Goal: Transaction & Acquisition: Purchase product/service

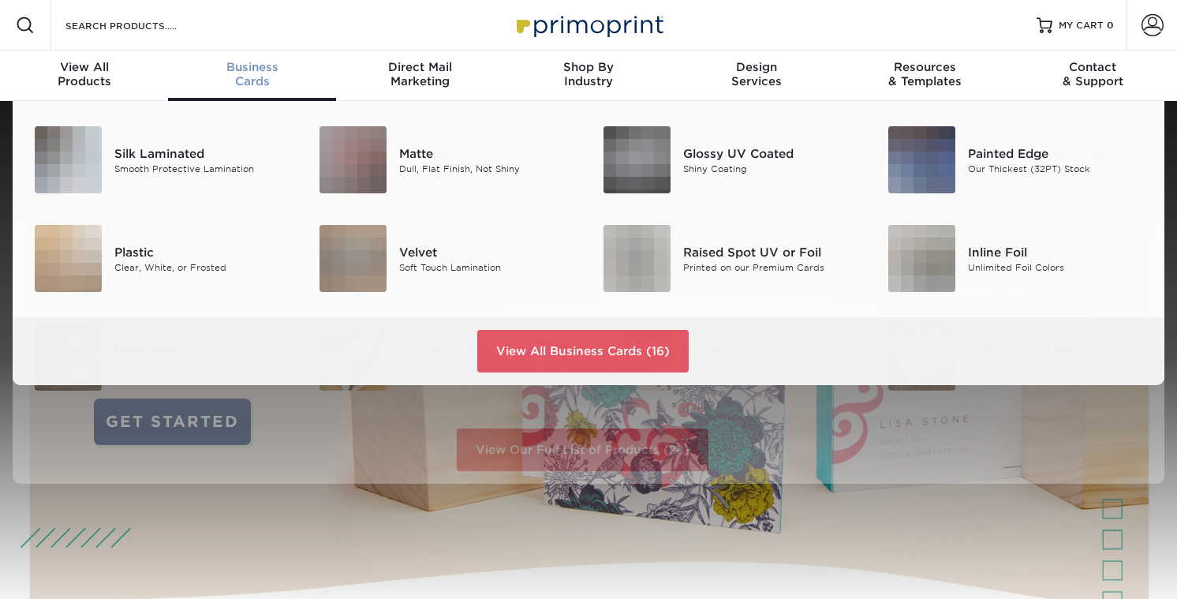
click at [234, 69] on span "Business" at bounding box center [252, 67] width 168 height 14
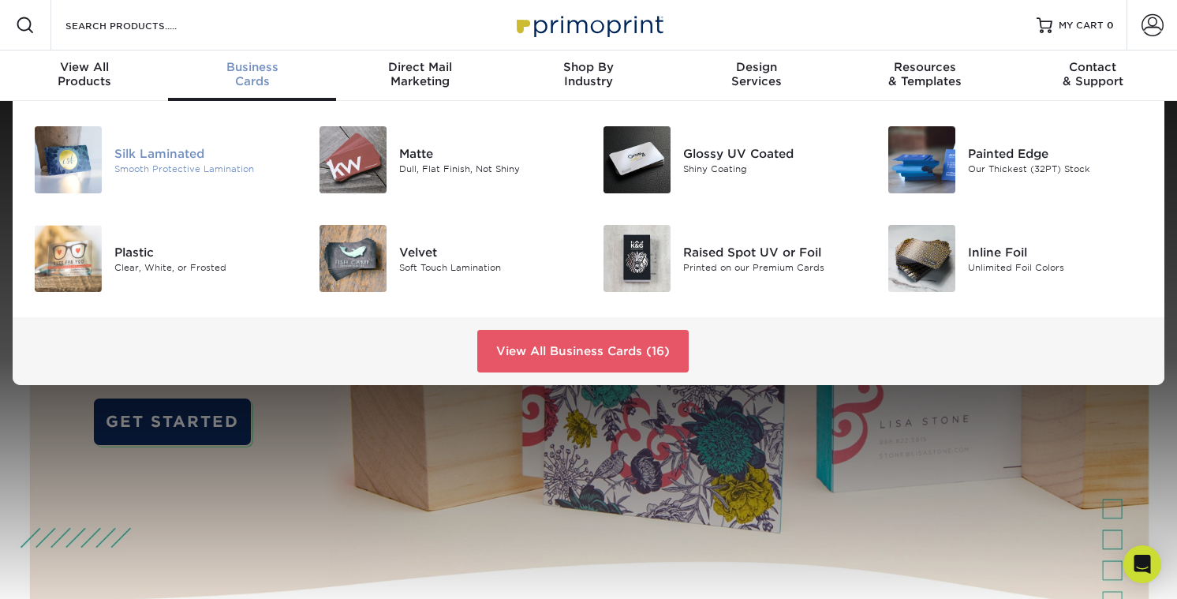
click at [149, 156] on div "Silk Laminated" at bounding box center [202, 152] width 177 height 17
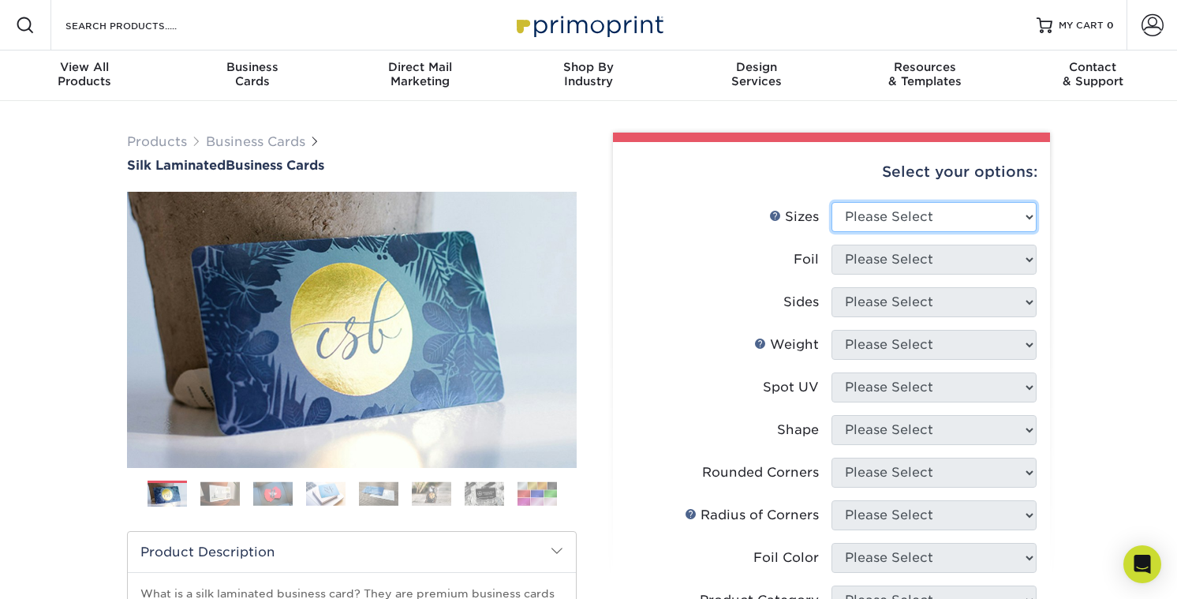
click at [929, 219] on select "Please Select 1.5" x 3.5" - Mini 1.75" x 3.5" - Mini 2" x 2" - Square 2" x 3" -…" at bounding box center [933, 217] width 205 height 30
select select "2.00x3.50"
click at [831, 202] on select "Please Select 1.5" x 3.5" - Mini 1.75" x 3.5" - Mini 2" x 2" - Square 2" x 3" -…" at bounding box center [933, 217] width 205 height 30
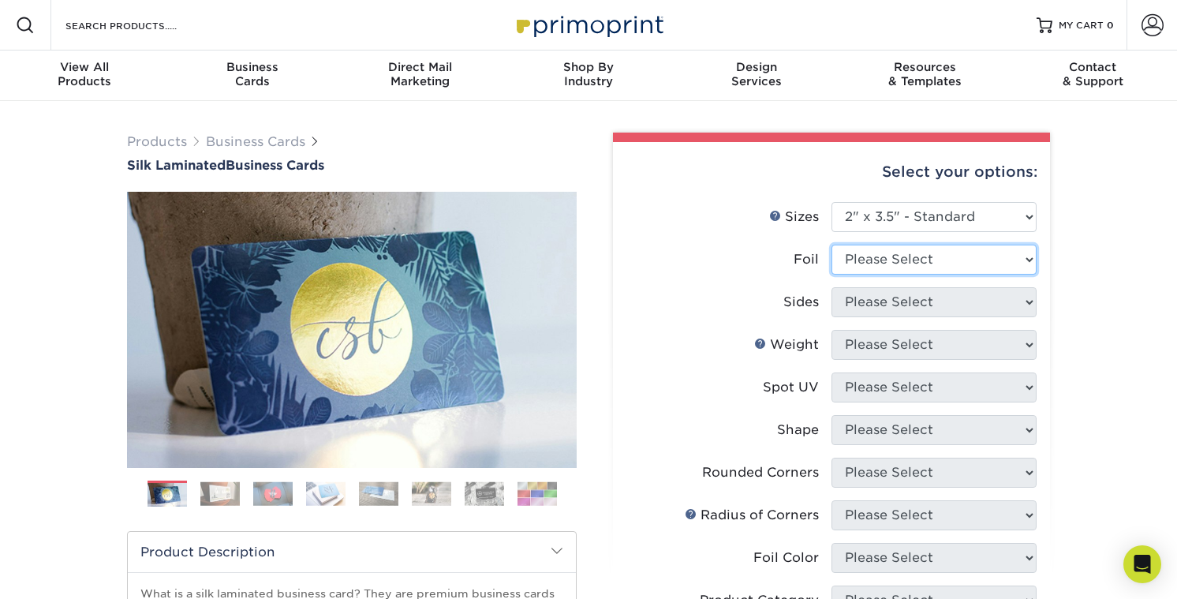
click at [938, 259] on select "Please Select Yes No" at bounding box center [933, 260] width 205 height 30
select select "0"
click at [831, 245] on select "Please Select Yes No" at bounding box center [933, 260] width 205 height 30
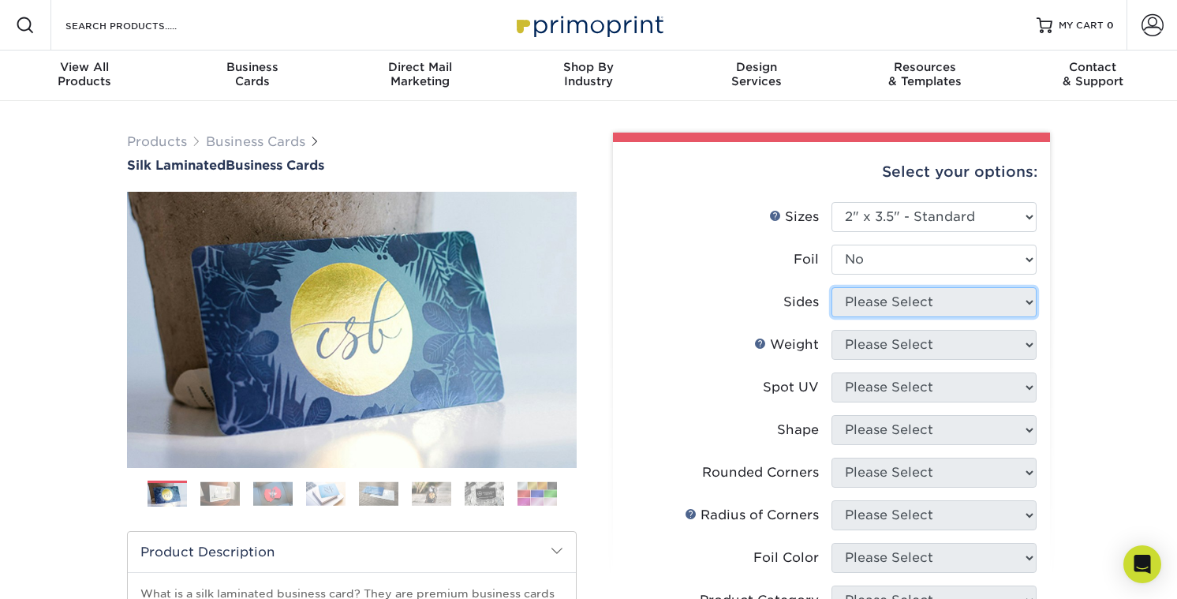
click at [917, 303] on select "Please Select Print Both Sides Print Both Sides - Foil Both Sides Print Both Si…" at bounding box center [933, 302] width 205 height 30
select select "13abbda7-1d64-4f25-8bb2-c179b224825d"
click at [831, 287] on select "Please Select Print Both Sides Print Front Only" at bounding box center [933, 302] width 205 height 30
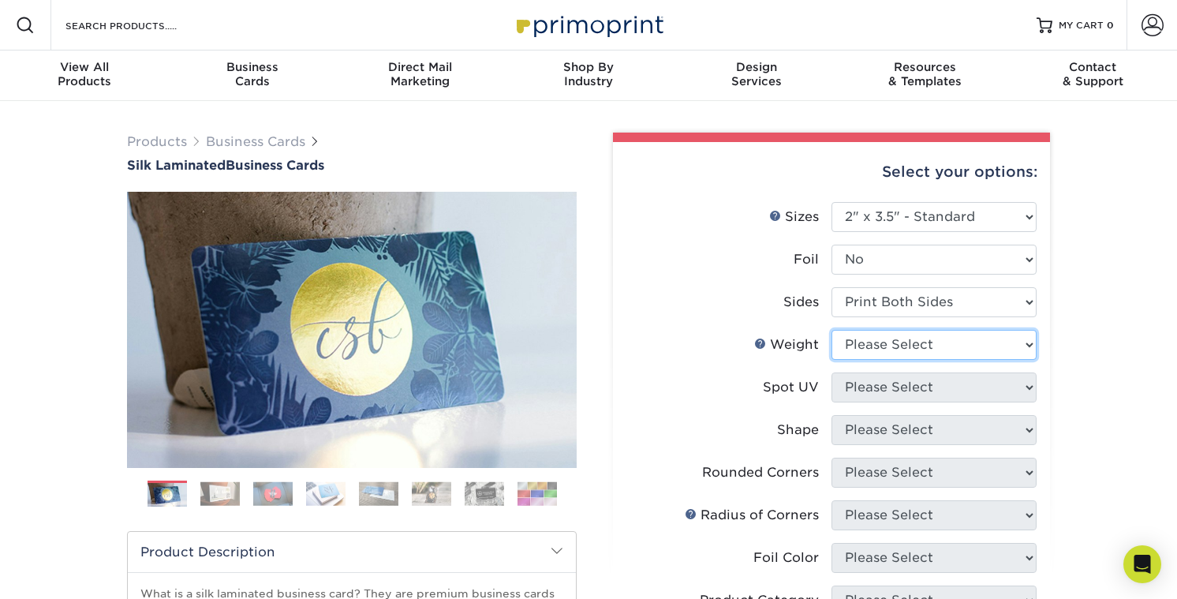
click at [898, 342] on select "Please Select 16PT" at bounding box center [933, 345] width 205 height 30
select select "16PT"
click at [831, 330] on select "Please Select 16PT" at bounding box center [933, 345] width 205 height 30
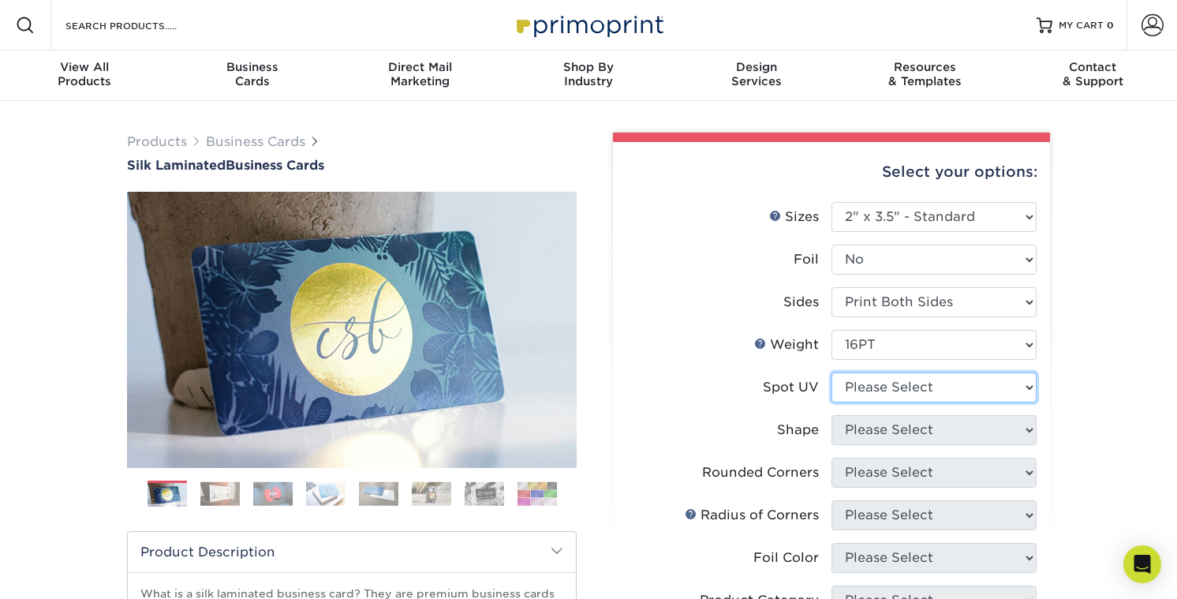
click at [901, 390] on select "Please Select No Spot UV Front and Back (Both Sides) Front Only Back Only" at bounding box center [933, 387] width 205 height 30
select select "0"
click at [831, 372] on select "Please Select No Spot UV Front and Back (Both Sides) Front Only Back Only" at bounding box center [933, 387] width 205 height 30
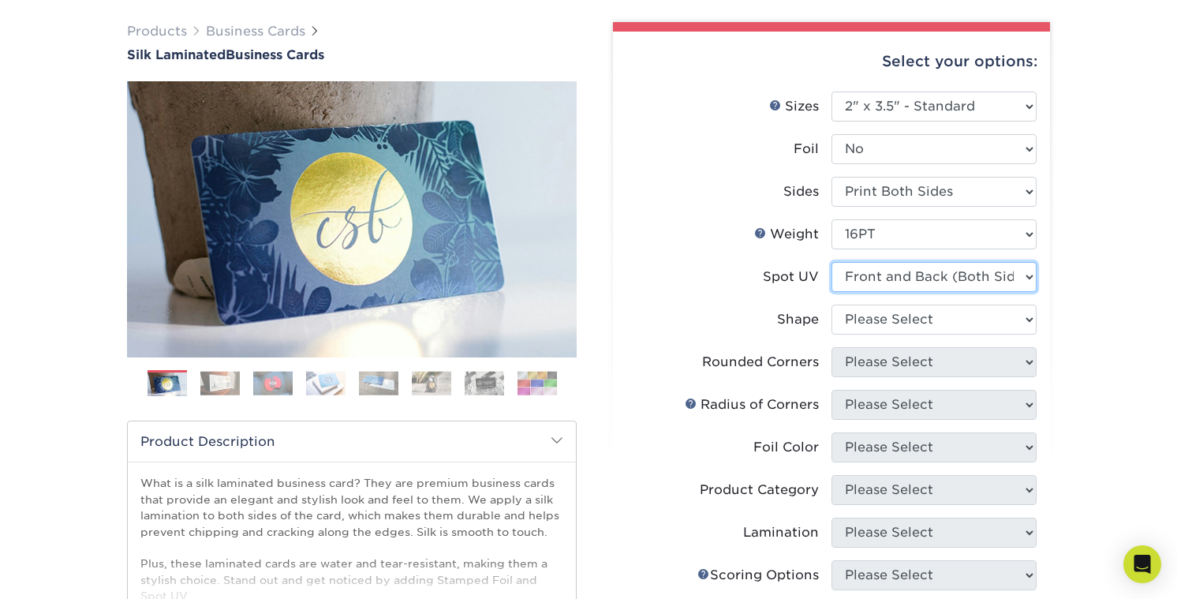
scroll to position [141, 0]
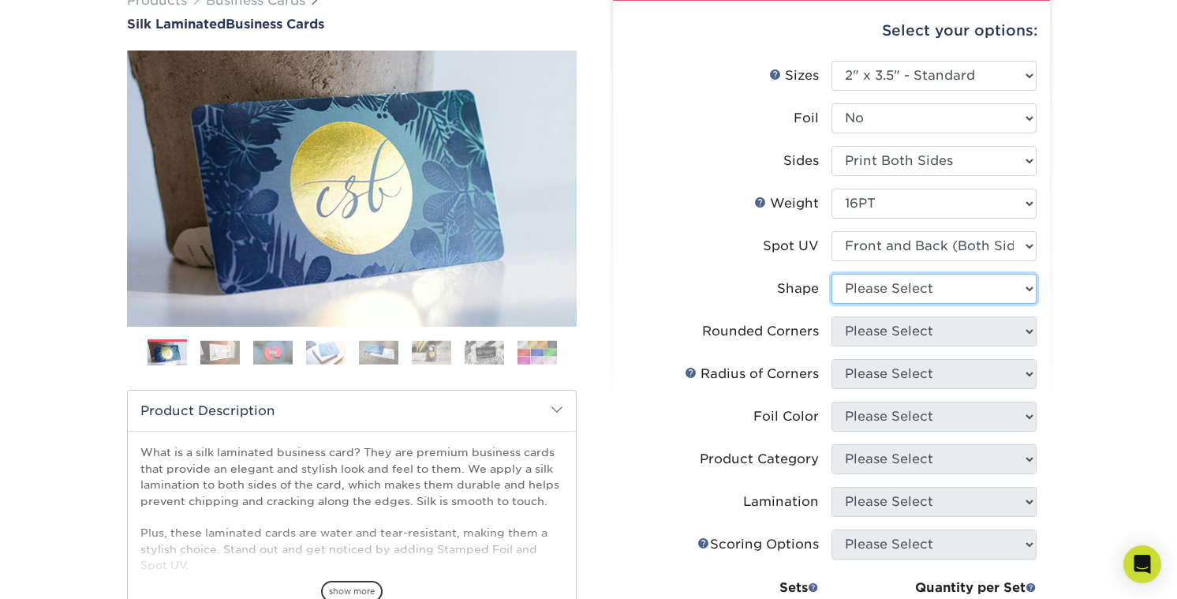
click at [904, 275] on select "Please Select Standard" at bounding box center [933, 289] width 205 height 30
select select "standard"
click at [831, 274] on select "Please Select Standard" at bounding box center [933, 289] width 205 height 30
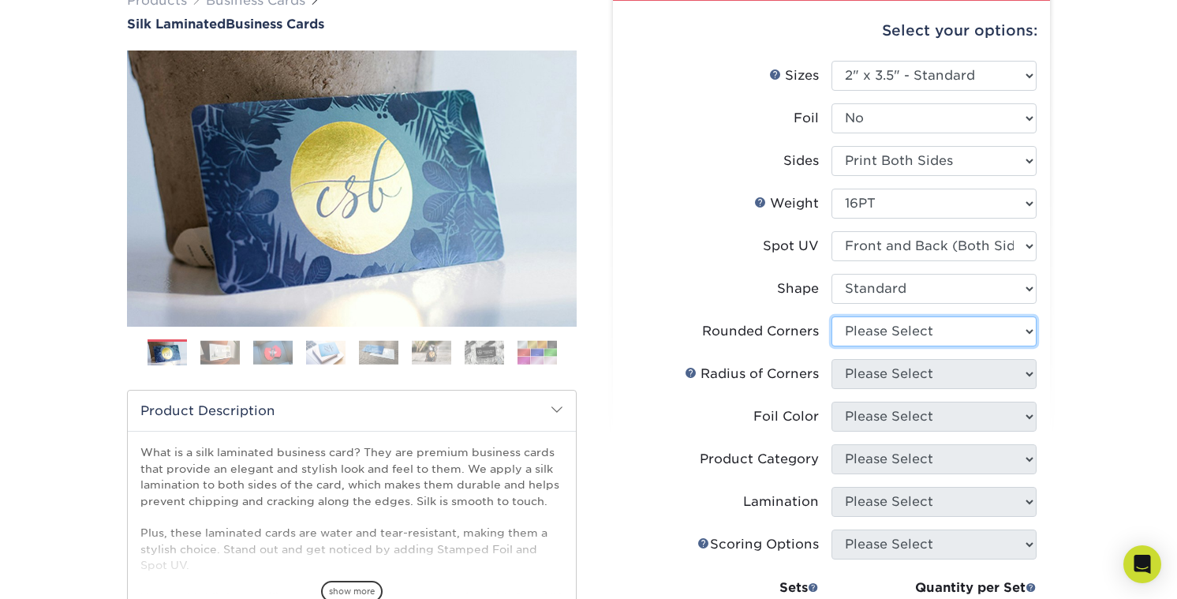
click at [894, 335] on select "Please Select Yes - Round 2 Corners Yes - Round 4 Corners No" at bounding box center [933, 331] width 205 height 30
select select "0"
click at [831, 316] on select "Please Select Yes - Round 2 Corners Yes - Round 4 Corners No" at bounding box center [933, 331] width 205 height 30
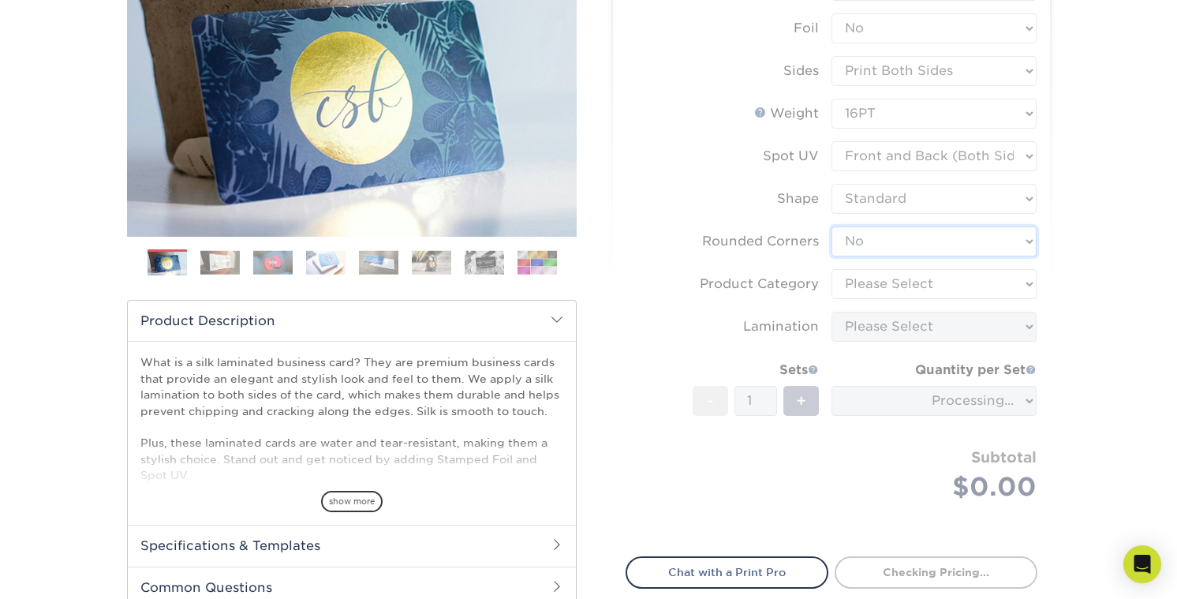
scroll to position [263, 0]
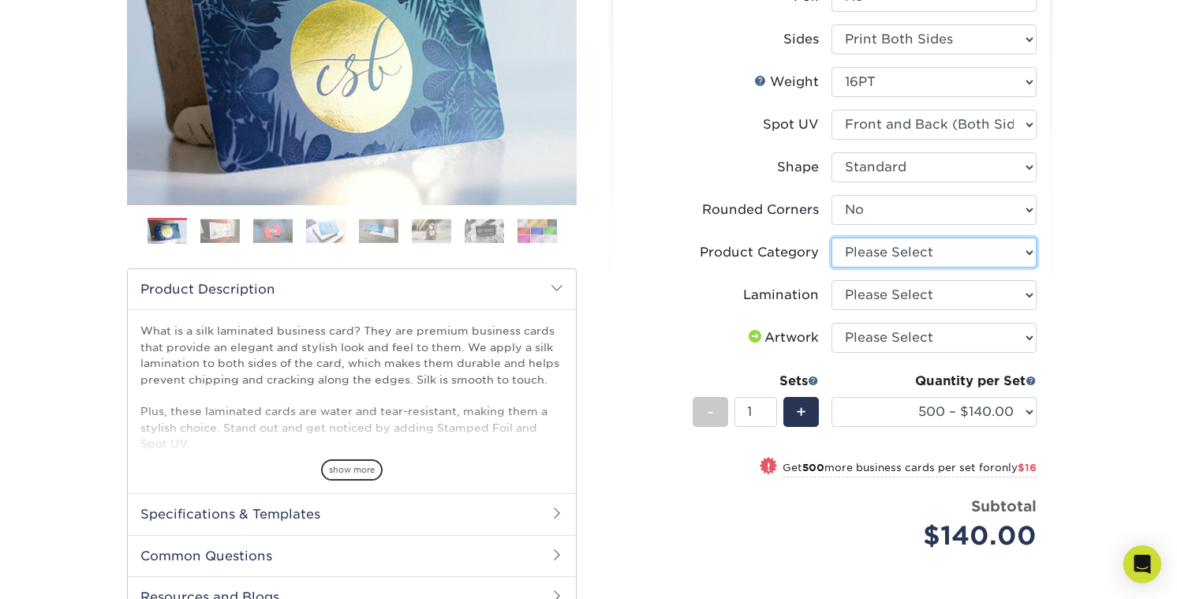
click at [924, 253] on select "Please Select Business Cards" at bounding box center [933, 252] width 205 height 30
select select "3b5148f1-0588-4f88-a218-97bcfdce65c1"
click at [831, 237] on select "Please Select Business Cards" at bounding box center [933, 252] width 205 height 30
click at [927, 292] on select "Please Select Silk" at bounding box center [933, 295] width 205 height 30
select select "ccacb42f-45f7-42d3-bbd3-7c8421cf37f0"
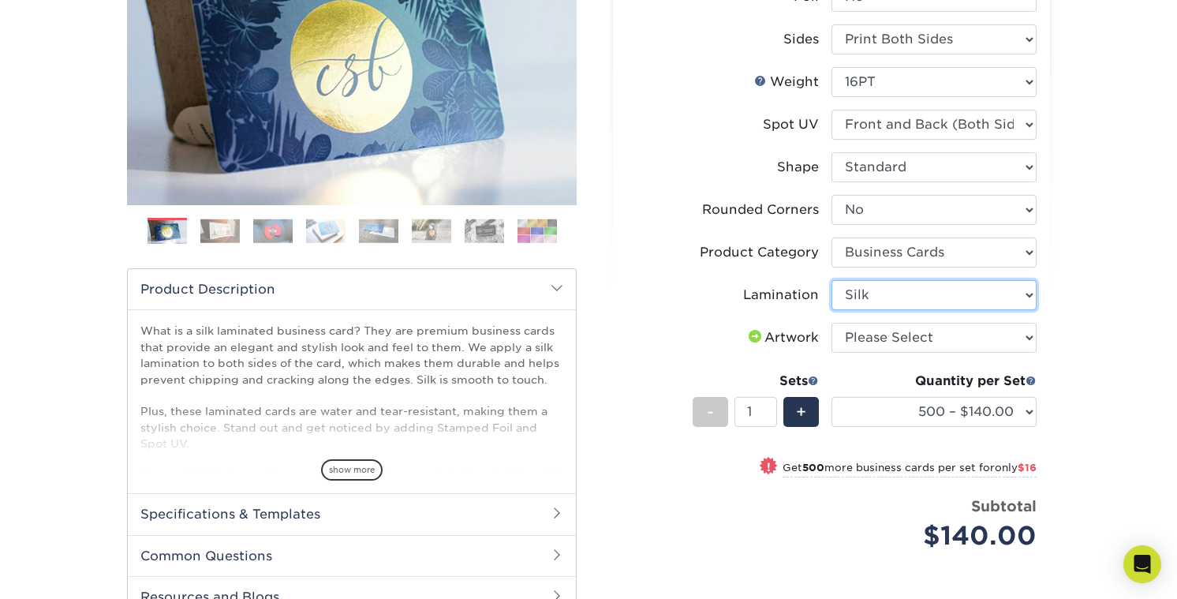
click at [831, 280] on select "Please Select Silk" at bounding box center [933, 295] width 205 height 30
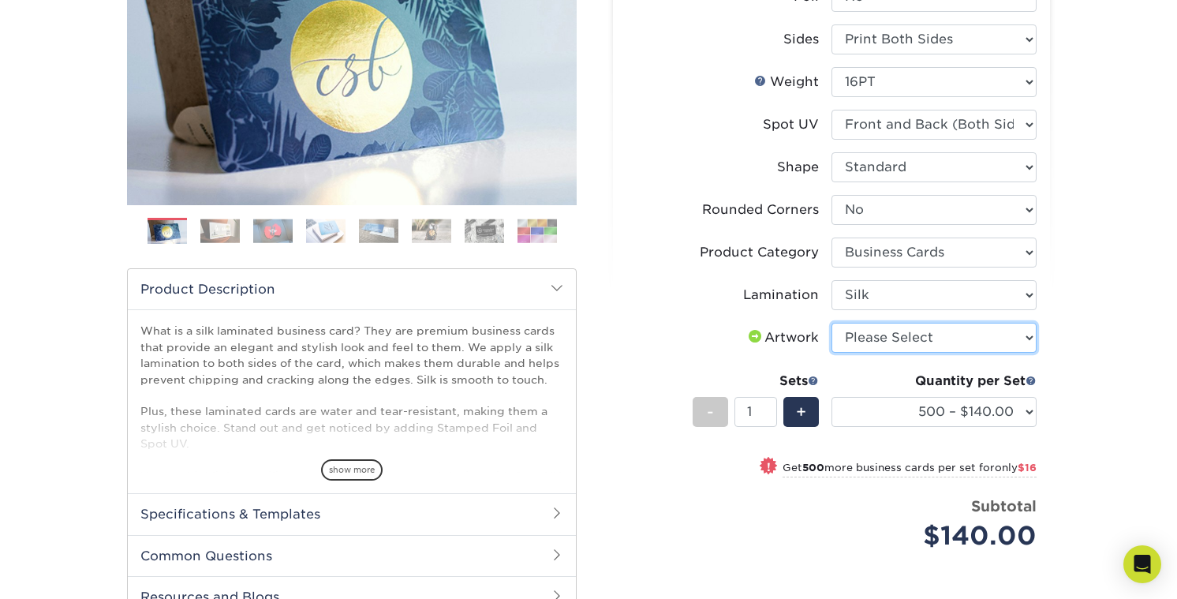
click at [924, 343] on select "Please Select I will upload files I need a design - $100" at bounding box center [933, 338] width 205 height 30
select select "upload"
click at [831, 323] on select "Please Select I will upload files I need a design - $100" at bounding box center [933, 338] width 205 height 30
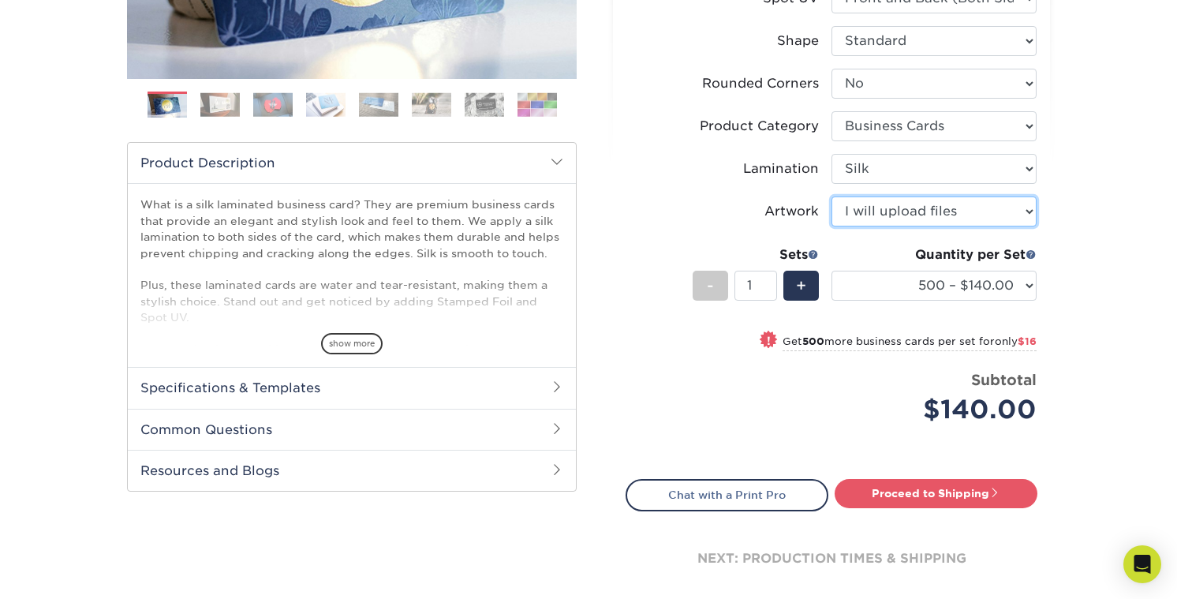
scroll to position [387, 0]
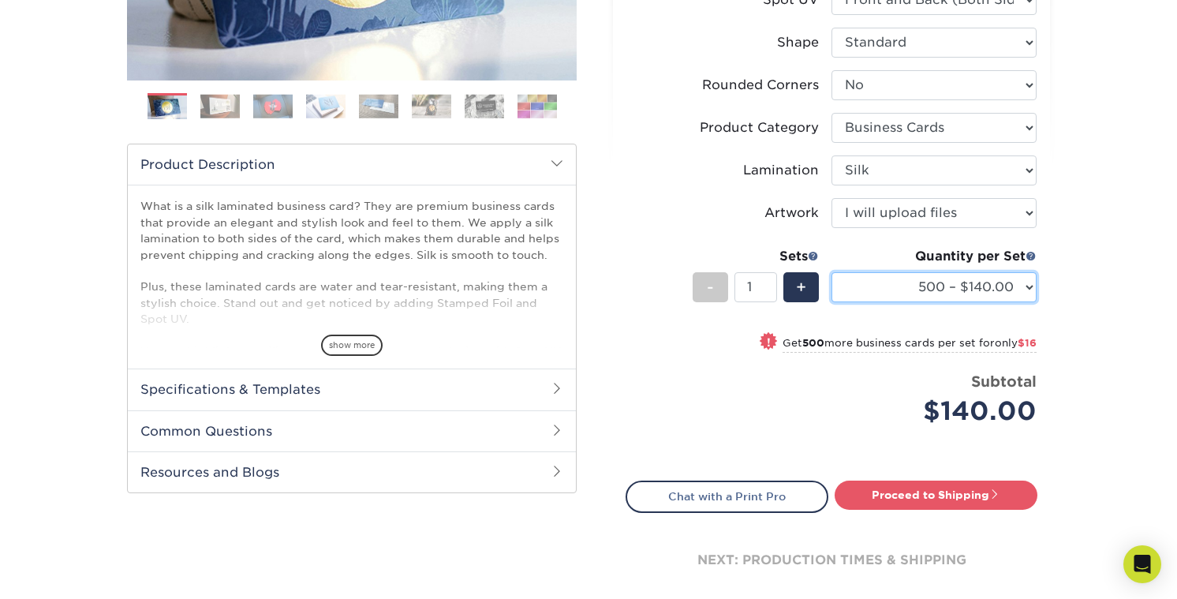
click at [1019, 285] on select "500 – $140.00 1000 – $156.00 2500 – $383.00 5000 – $642.00 10000 – $1156.00" at bounding box center [933, 287] width 205 height 30
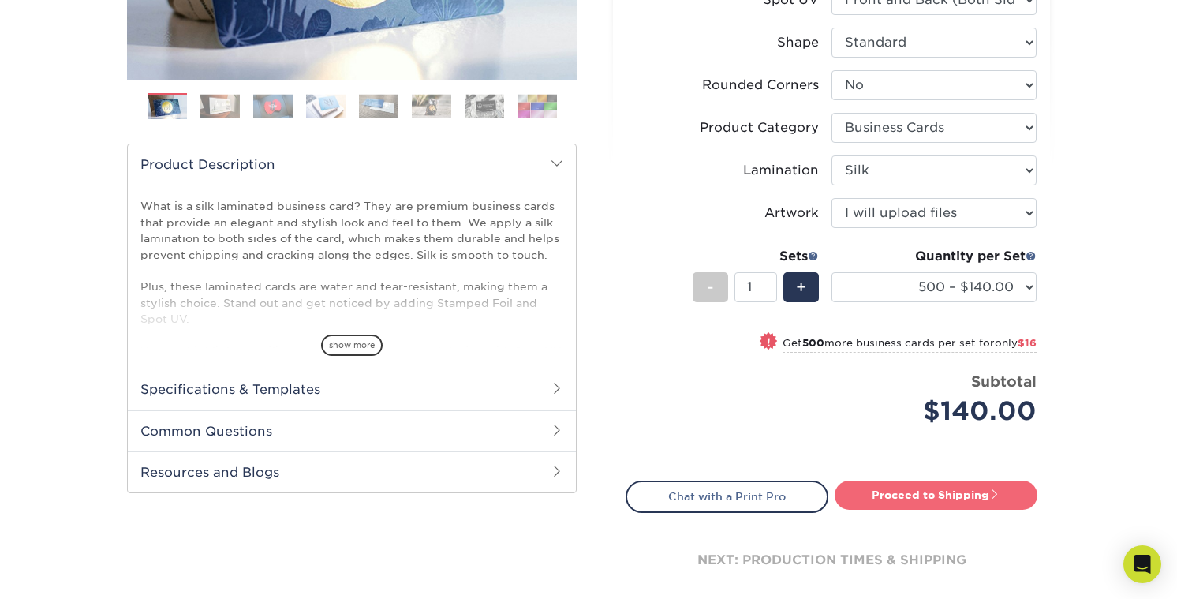
click at [966, 498] on link "Proceed to Shipping" at bounding box center [936, 494] width 203 height 28
type input "Set 1"
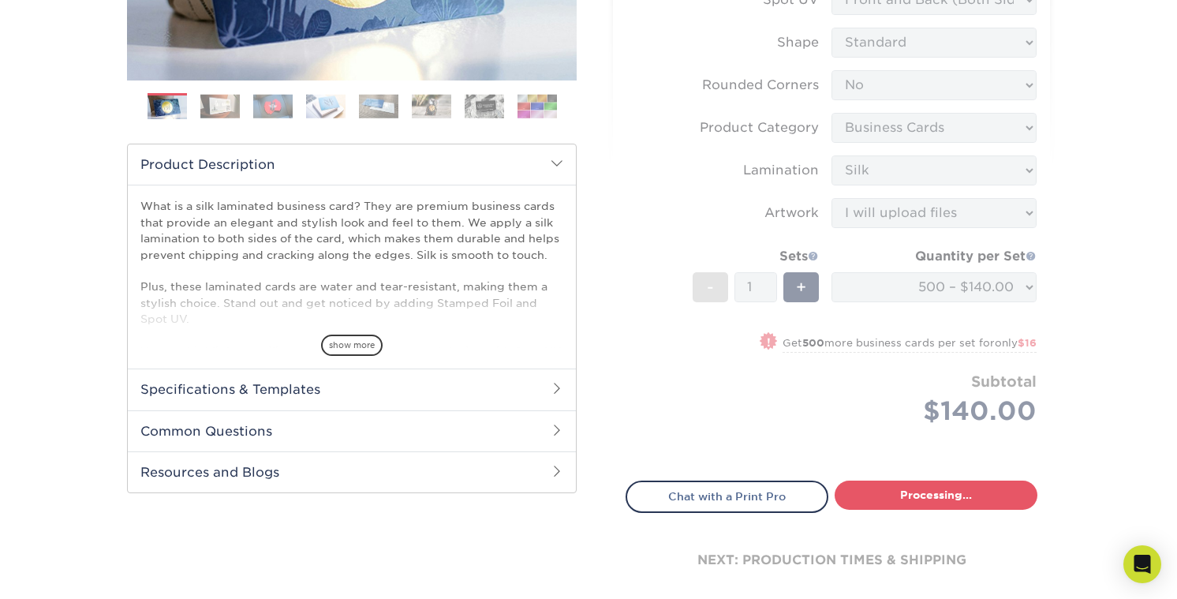
select select "a02e7c76-bdf4-4cc9-8b1d-1aa03151ab1e"
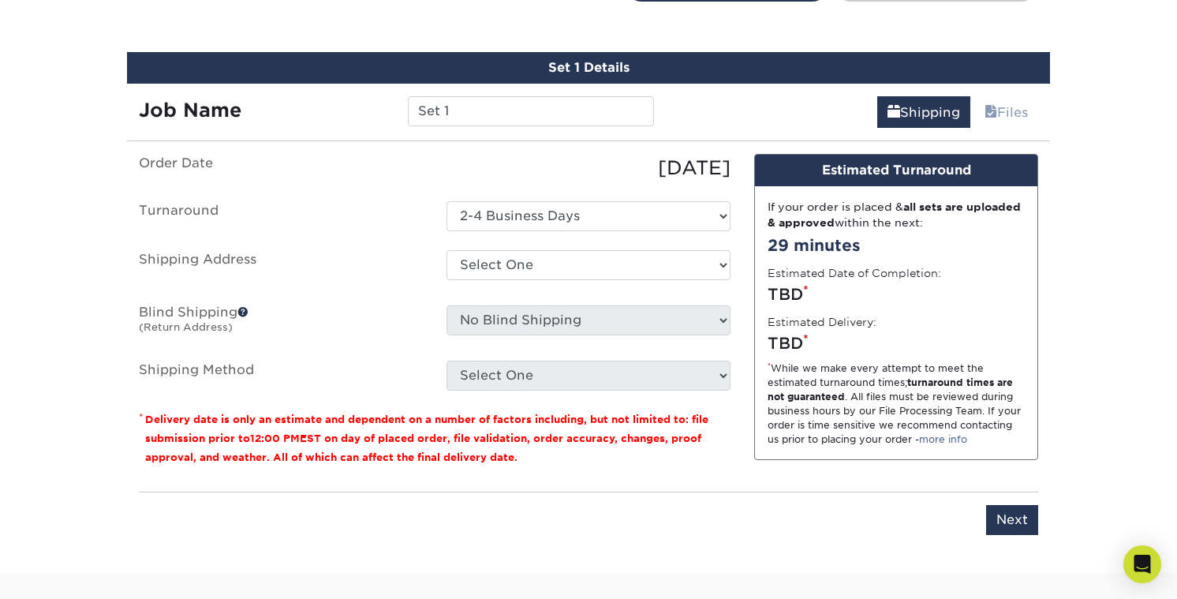
scroll to position [910, 0]
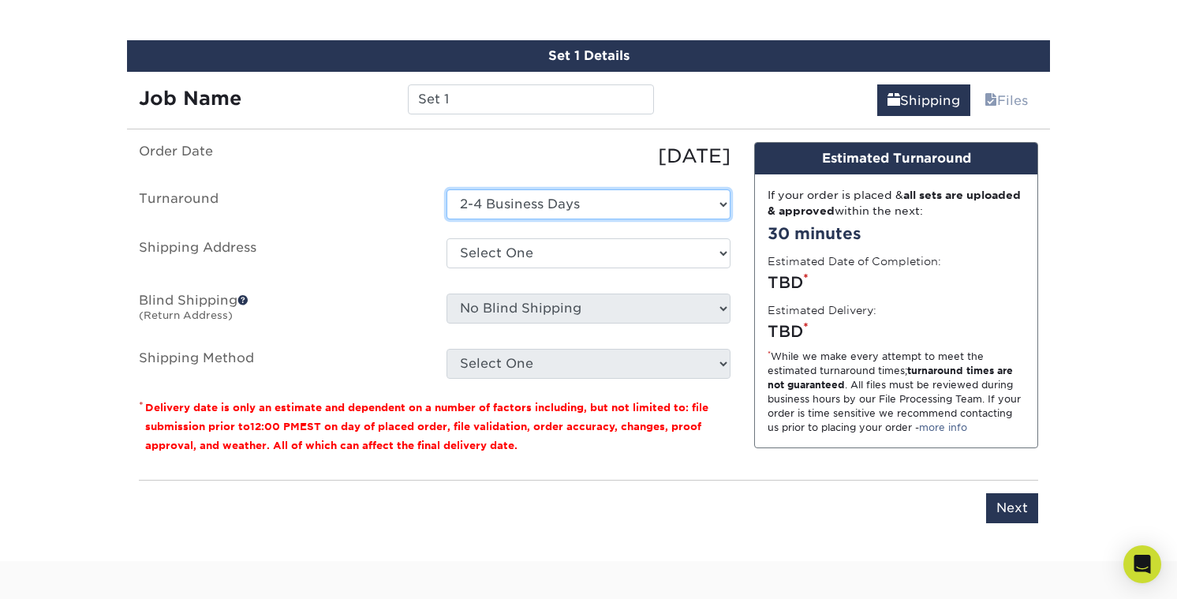
click at [607, 211] on select "Select One 2-4 Business Days" at bounding box center [589, 204] width 284 height 30
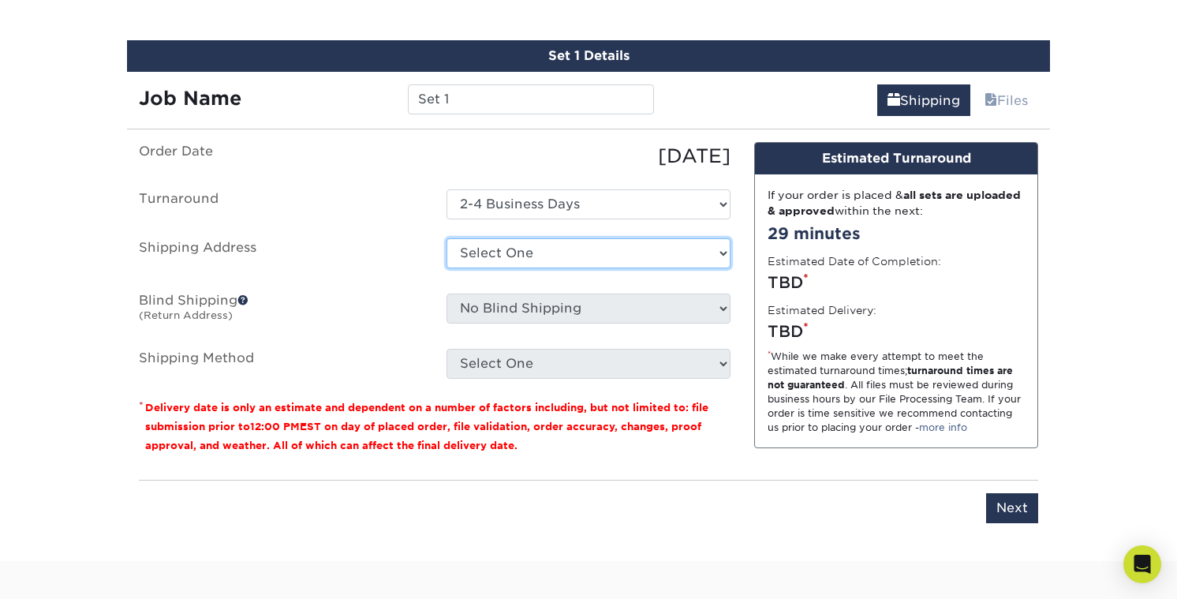
click at [669, 251] on select "Select One + Add New Address - Login" at bounding box center [589, 253] width 284 height 30
select select "newaddress"
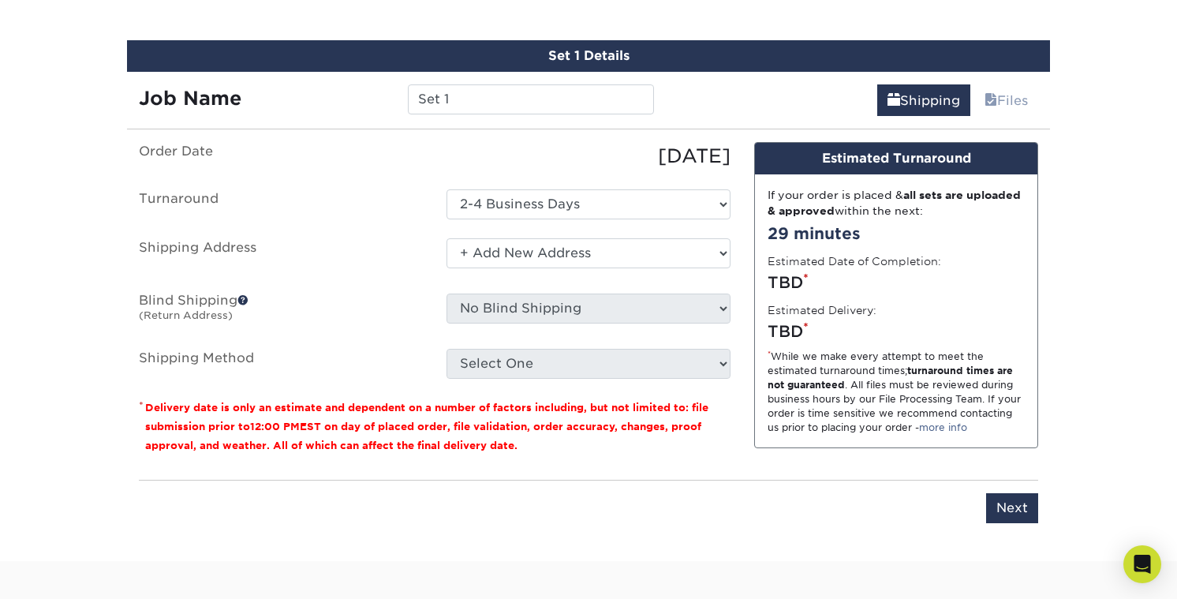
click at [447, 238] on select "Select One + Add New Address - Login" at bounding box center [589, 253] width 284 height 30
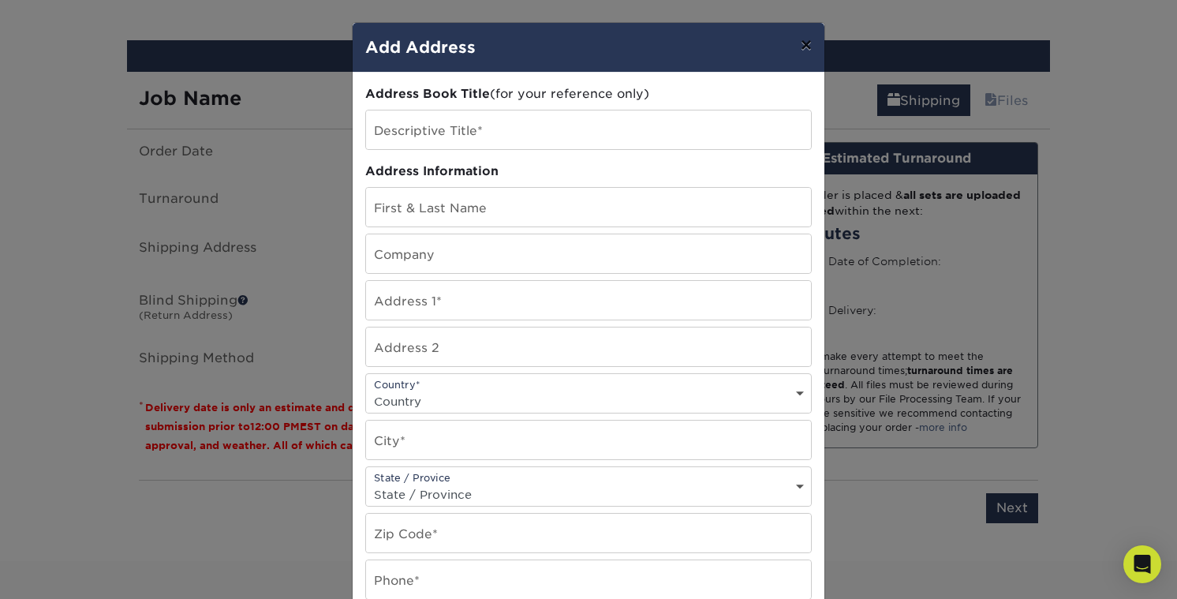
click at [800, 50] on button "×" at bounding box center [806, 45] width 36 height 44
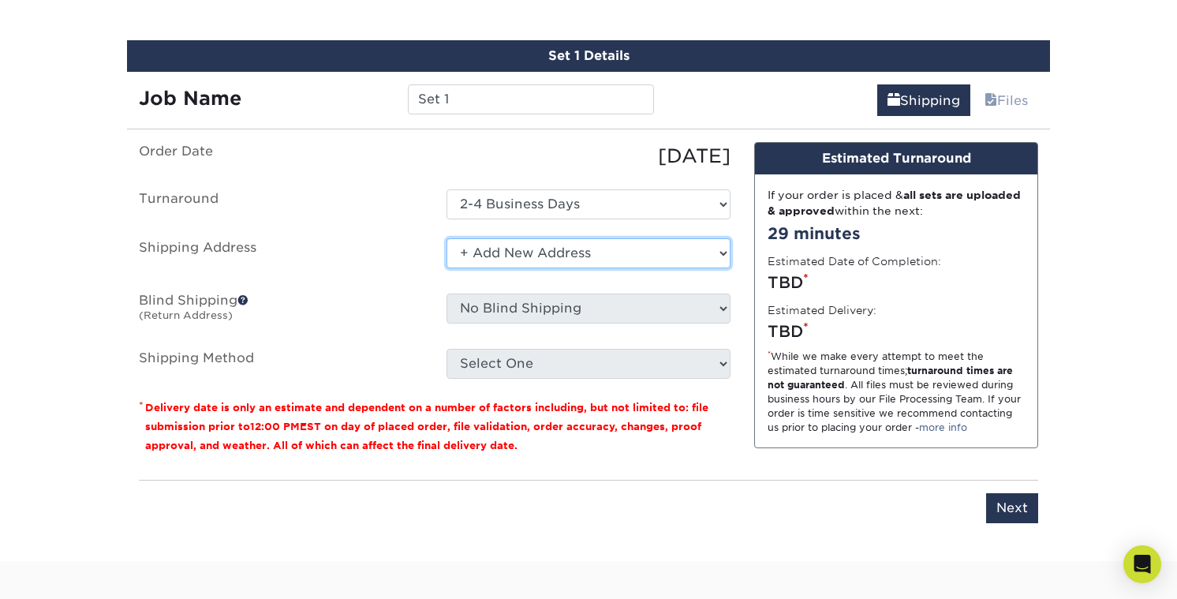
click at [569, 238] on select "Select One + Add New Address - Login" at bounding box center [589, 253] width 284 height 30
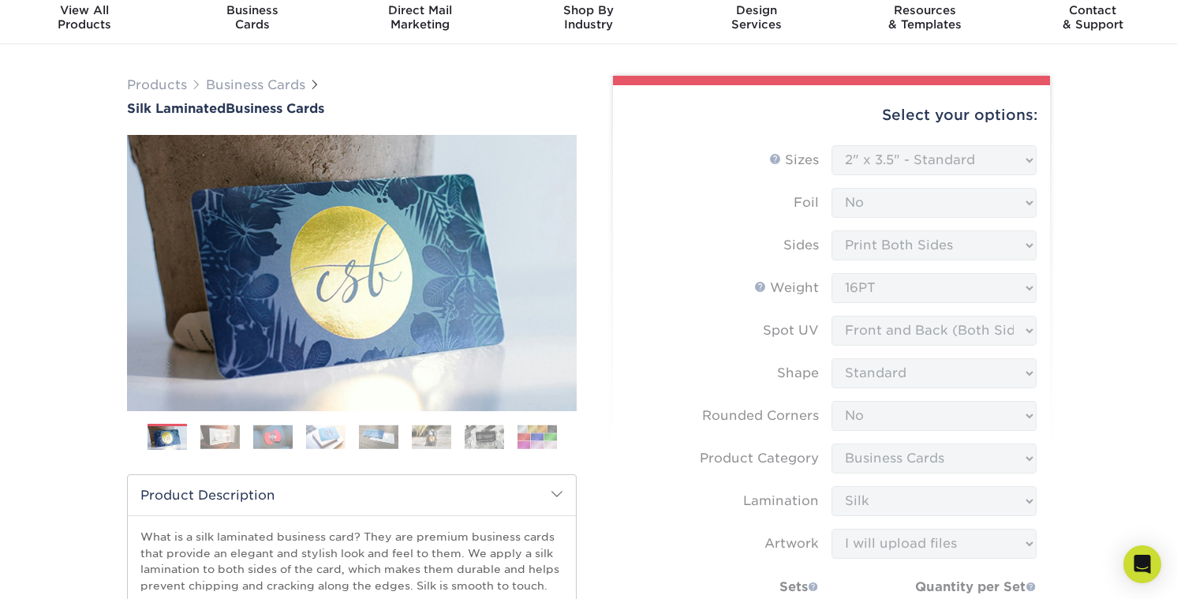
scroll to position [0, 0]
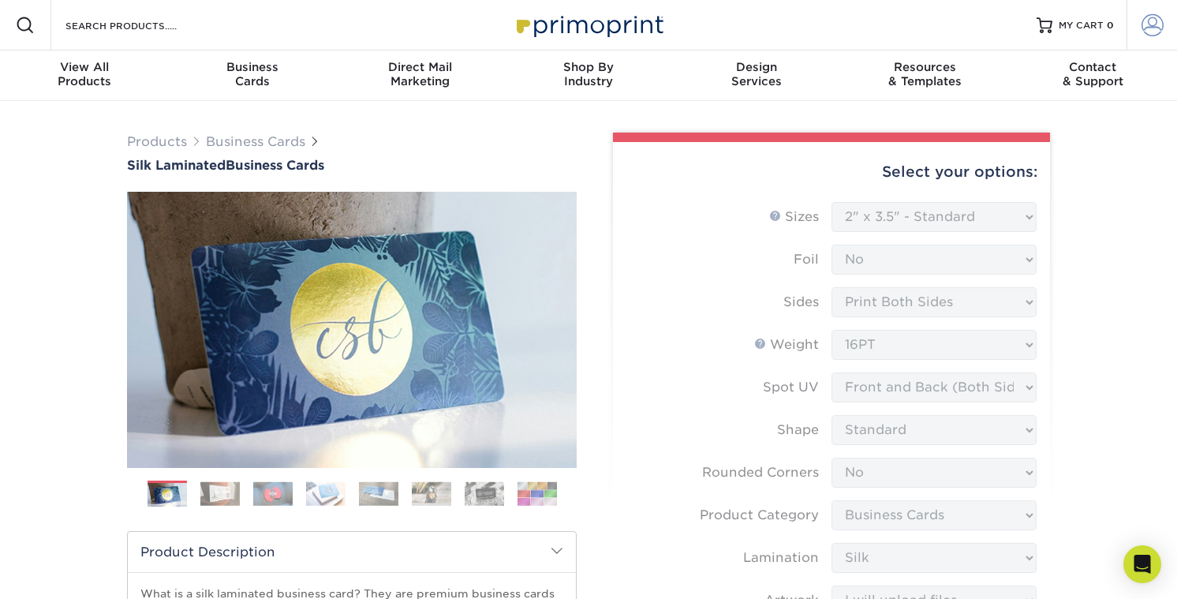
click at [1155, 31] on span at bounding box center [1153, 25] width 22 height 22
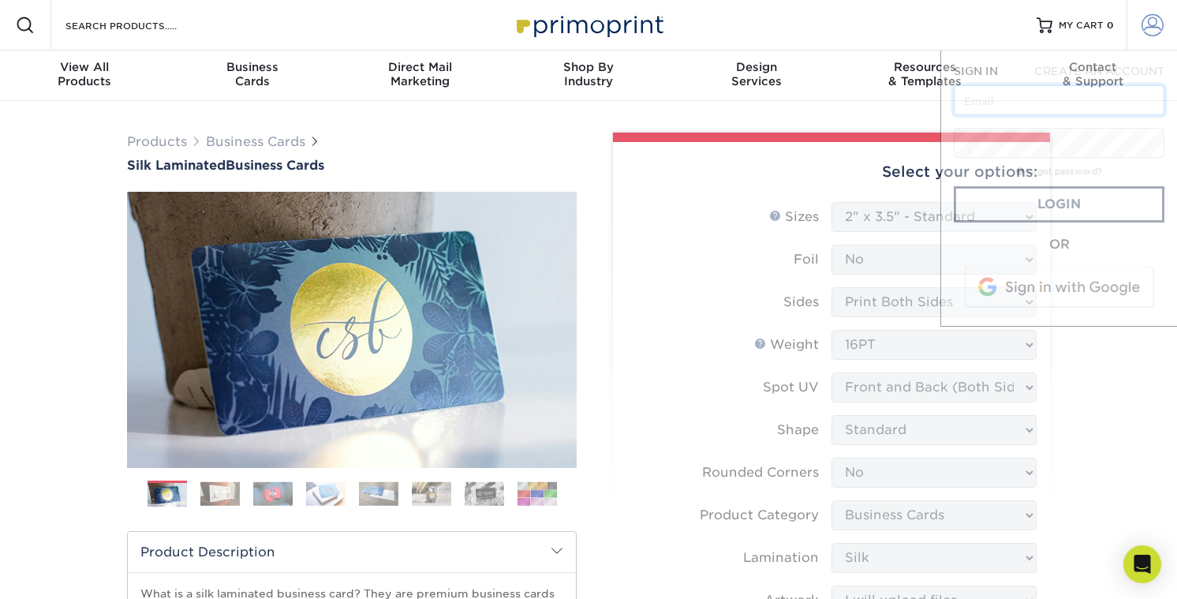
type input "production@impactpartner.com"
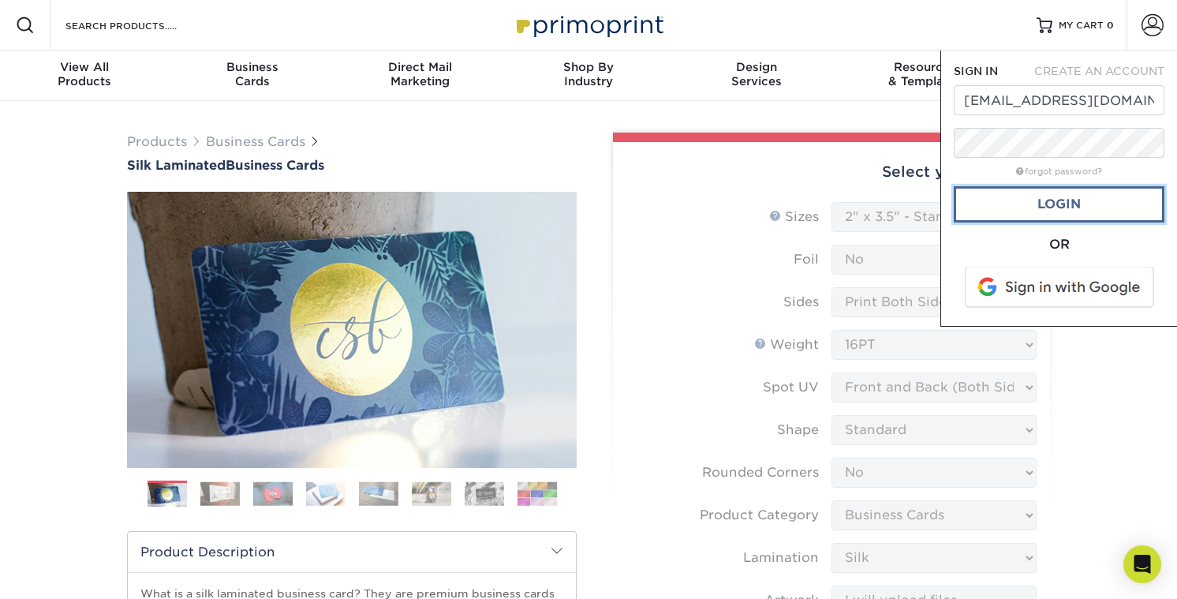
click at [1052, 216] on link "Login" at bounding box center [1059, 204] width 211 height 36
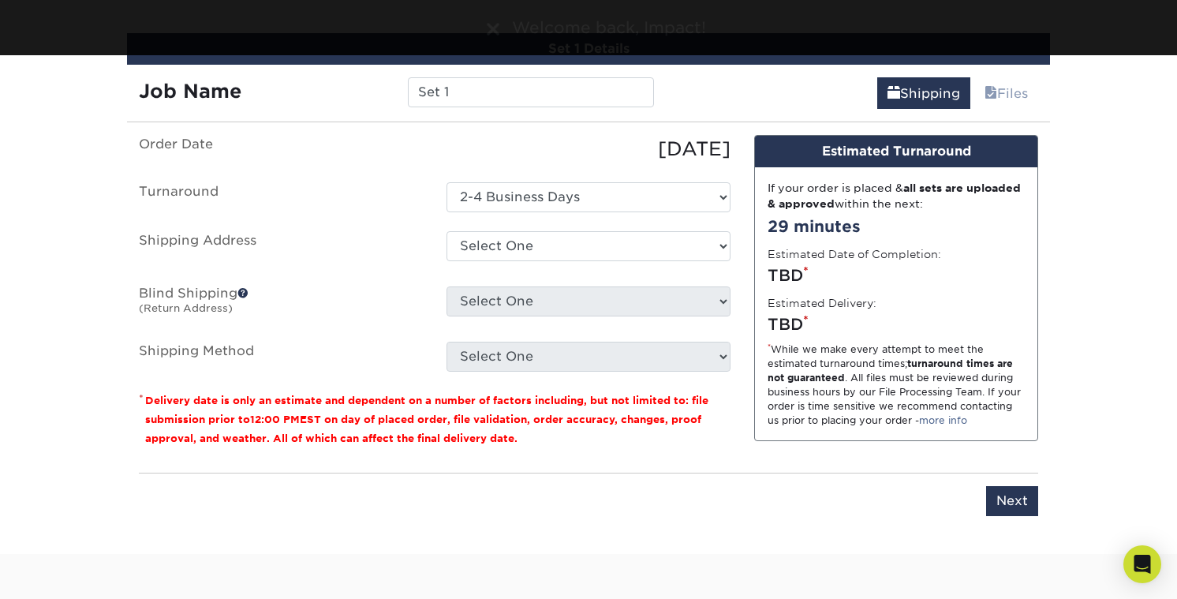
scroll to position [925, 0]
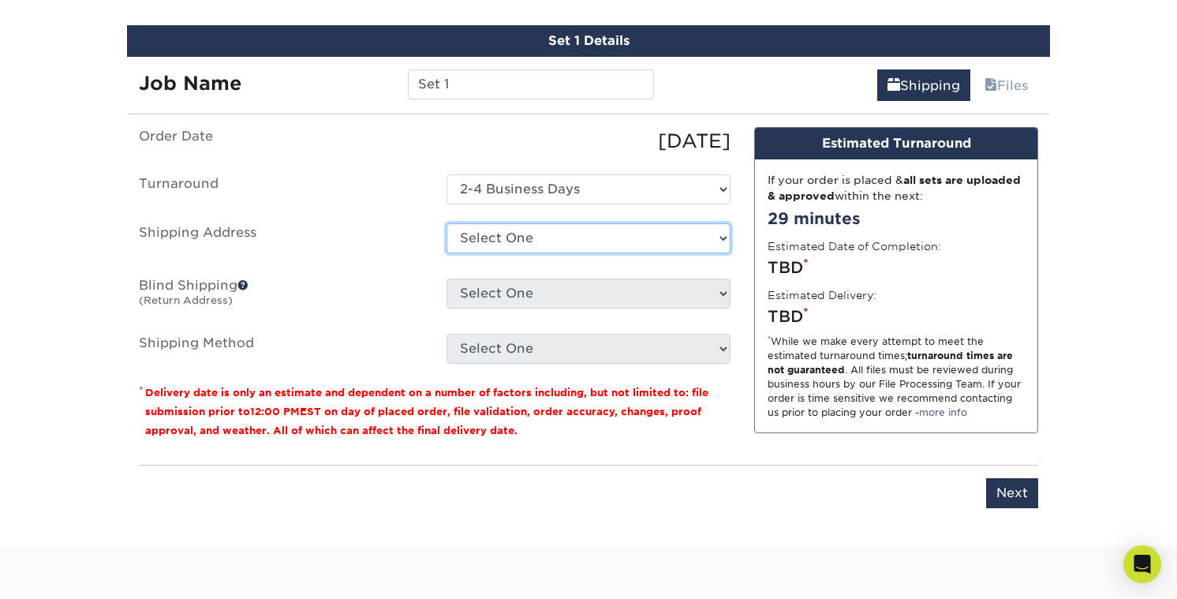
click at [538, 241] on select "Select One 3550 GEORGE BUSBEE PKWY NW, KENNESAW, GA 1611 E 2450TH S, SAINT GEOR…" at bounding box center [589, 238] width 284 height 30
click at [544, 240] on select "Select One 3550 GEORGE BUSBEE PKWY NW, KENNESAW, GA 1611 E 2450TH S, SAINT GEOR…" at bounding box center [589, 238] width 284 height 30
select select "107247"
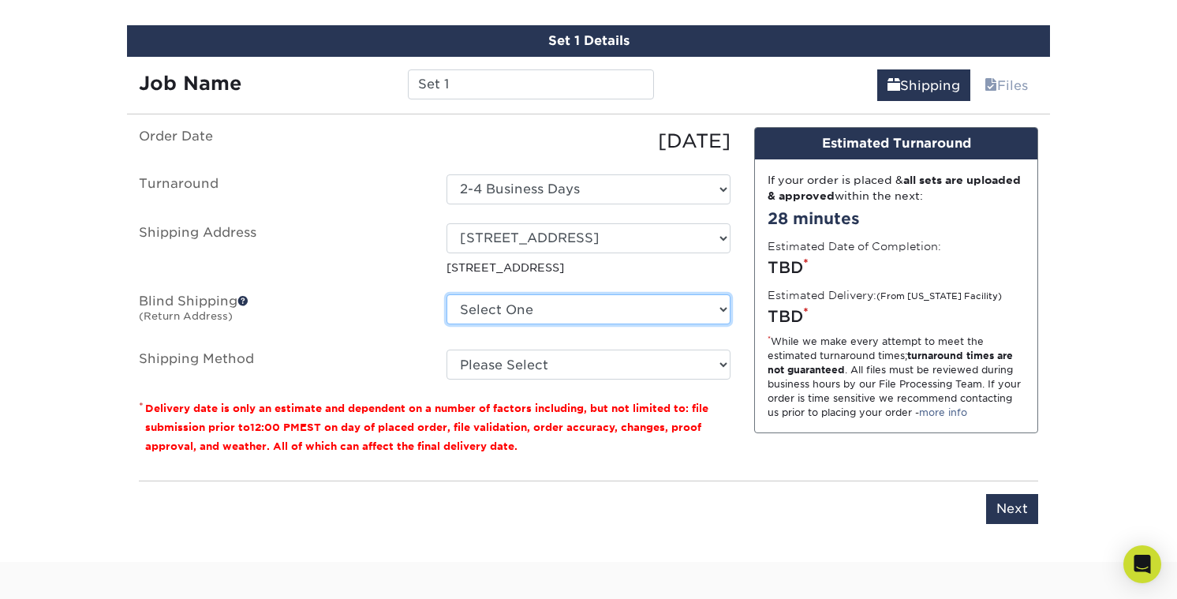
click at [559, 319] on select "Select One 3550 GEORGE BUSBEE PKWY NW, KENNESAW, GA 1611 E 2450TH S, SAINT GEOR…" at bounding box center [589, 309] width 284 height 30
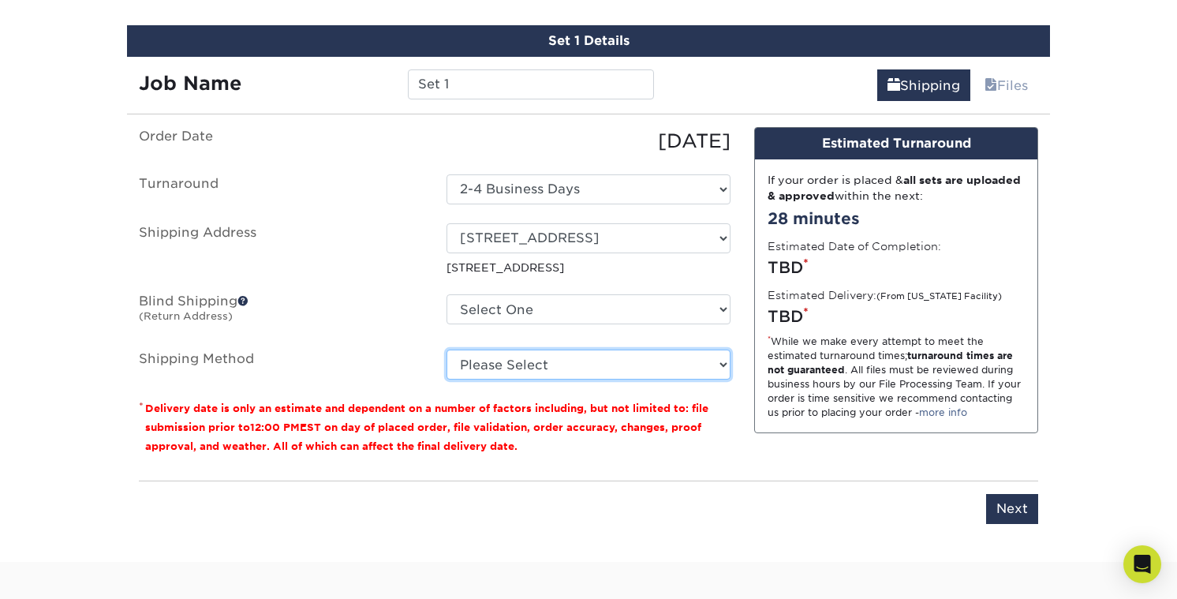
click at [521, 355] on select "Please Select Ground Shipping (+$8.96) 3 Day Shipping Service (+$15.34) 2 Day A…" at bounding box center [589, 364] width 284 height 30
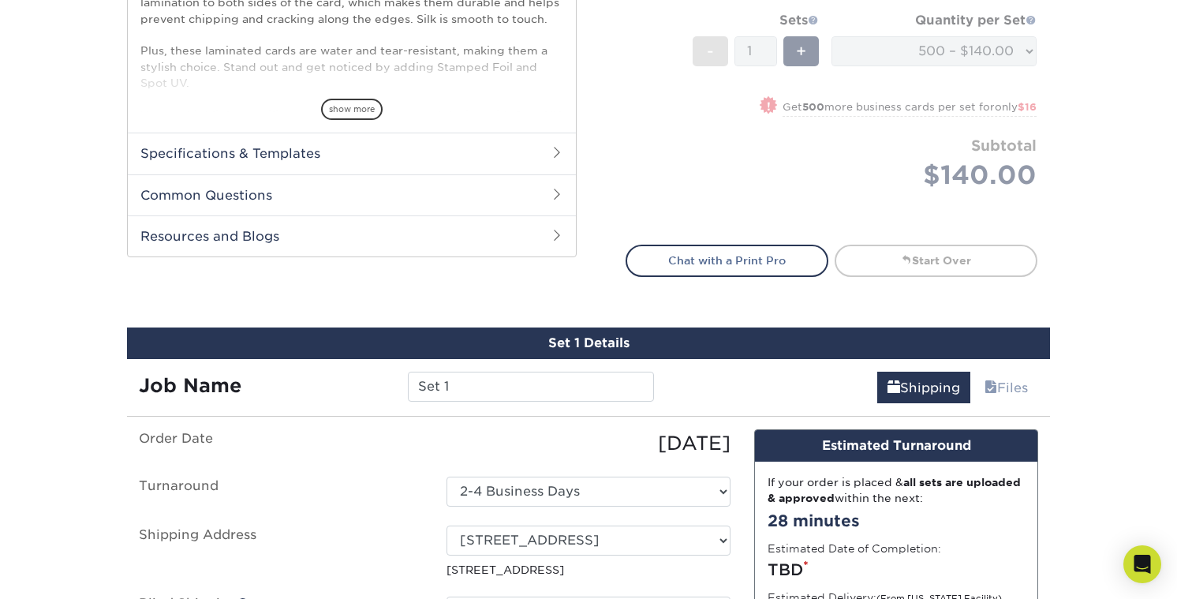
scroll to position [469, 0]
